Goal: Task Accomplishment & Management: Manage account settings

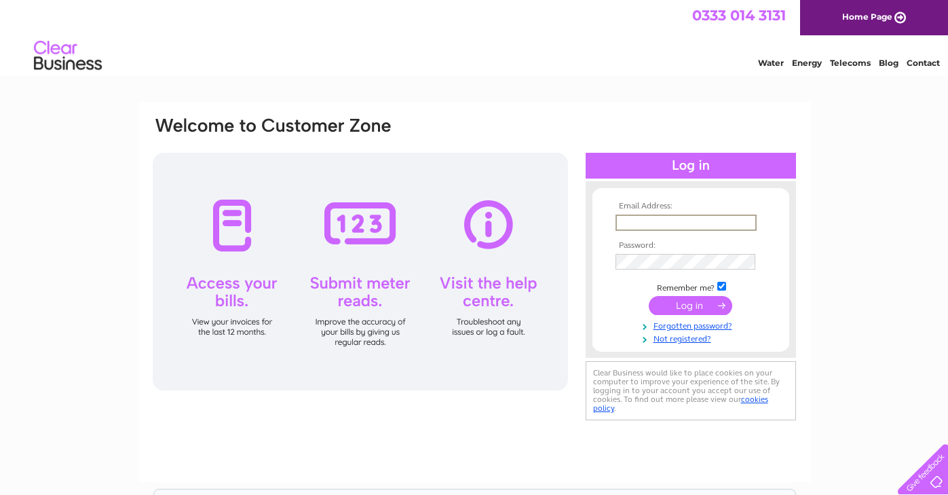
type input "[EMAIL_ADDRESS][DOMAIN_NAME]"
click at [690, 304] on input "submit" at bounding box center [691, 305] width 84 height 19
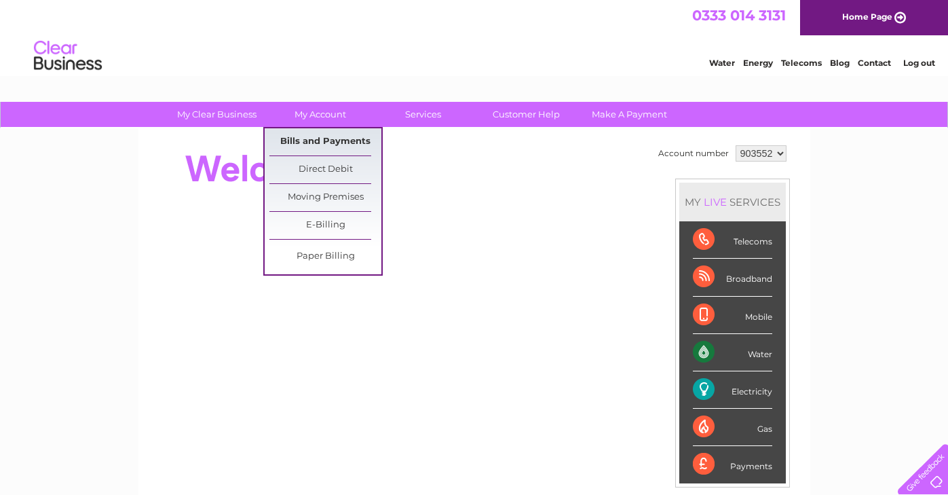
click at [320, 138] on link "Bills and Payments" at bounding box center [326, 141] width 112 height 27
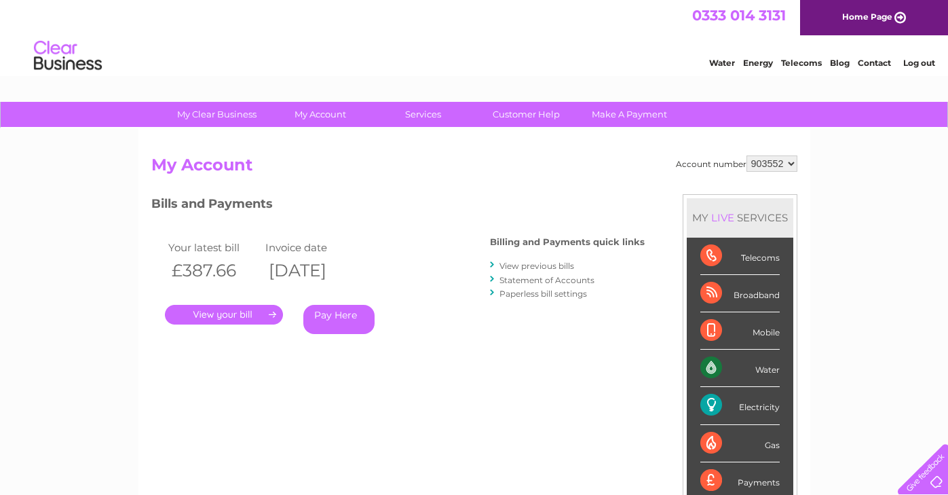
click at [234, 316] on link "." at bounding box center [224, 315] width 118 height 20
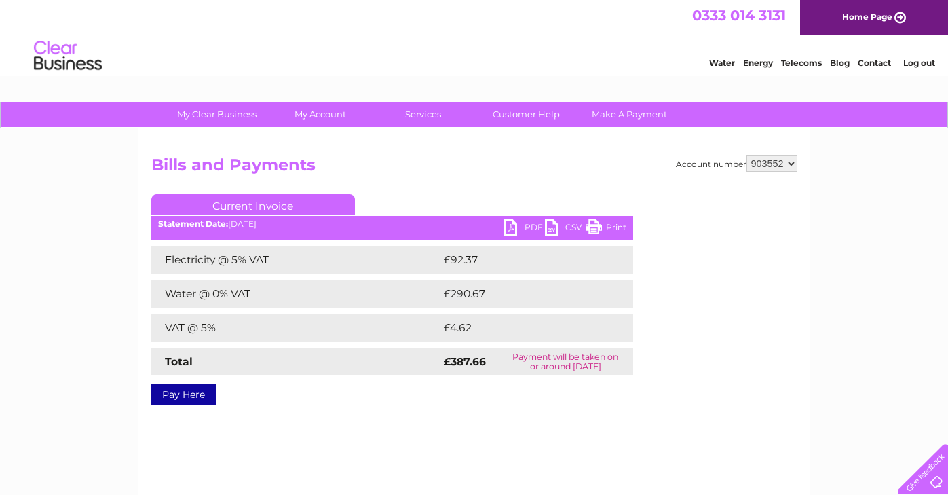
click at [513, 223] on link "PDF" at bounding box center [524, 229] width 41 height 20
